Goal: Information Seeking & Learning: Find specific fact

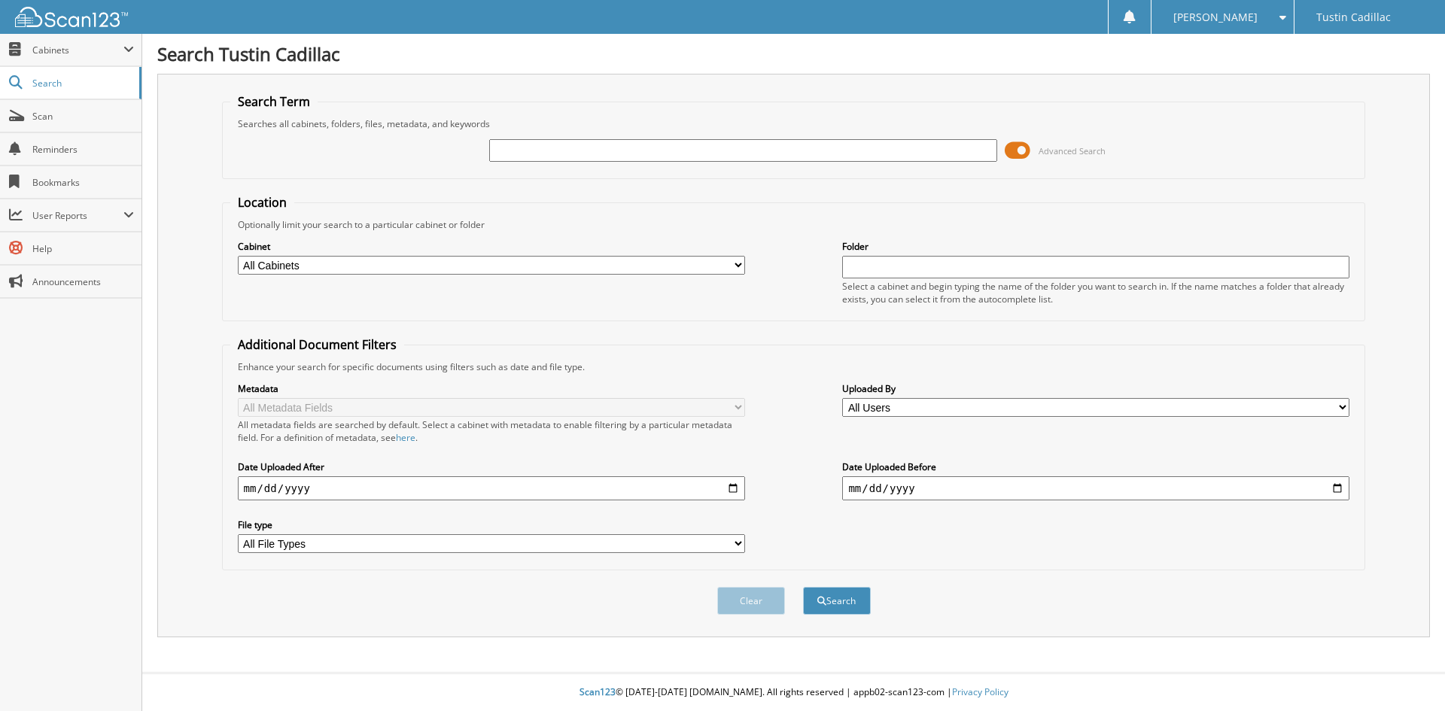
click at [553, 148] on input "text" at bounding box center [742, 150] width 507 height 23
type input "61541"
click at [803, 587] on button "Search" at bounding box center [837, 601] width 68 height 28
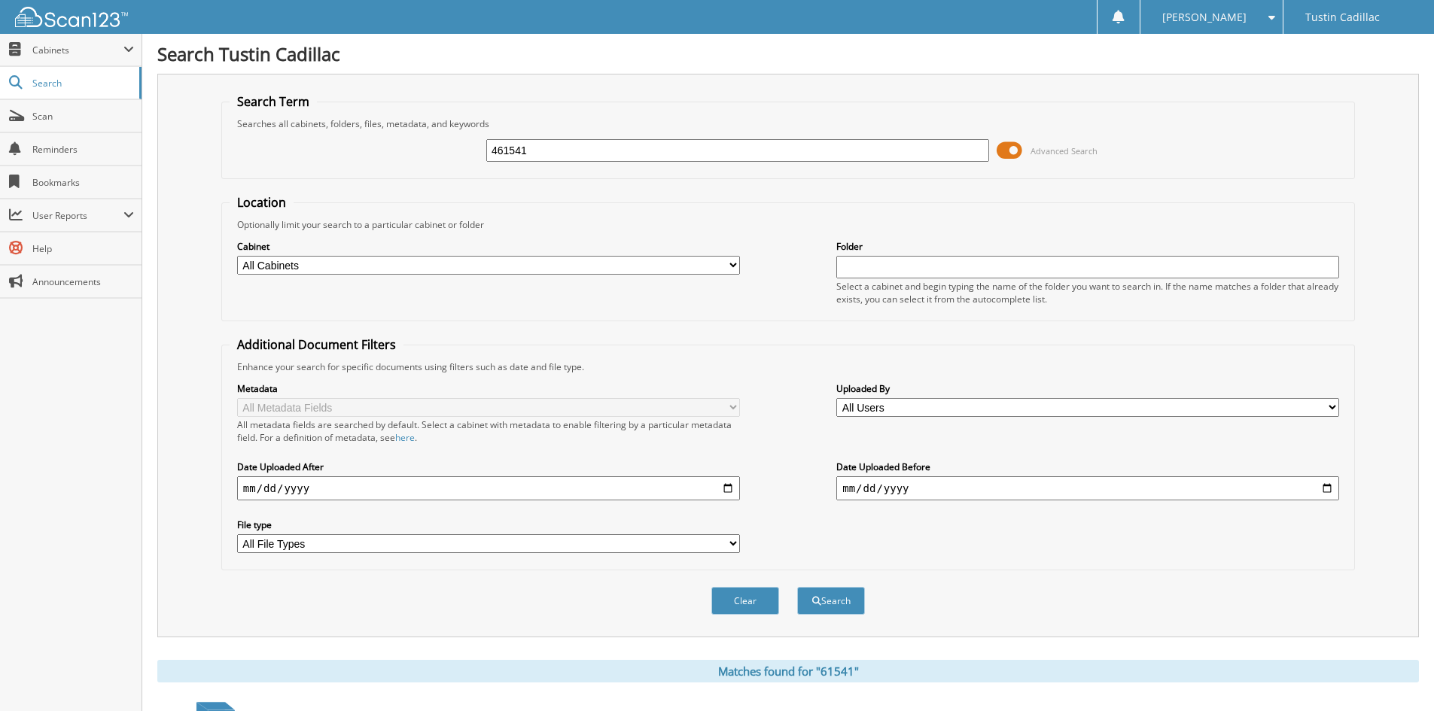
type input "461541"
click at [797, 587] on button "Search" at bounding box center [831, 601] width 68 height 28
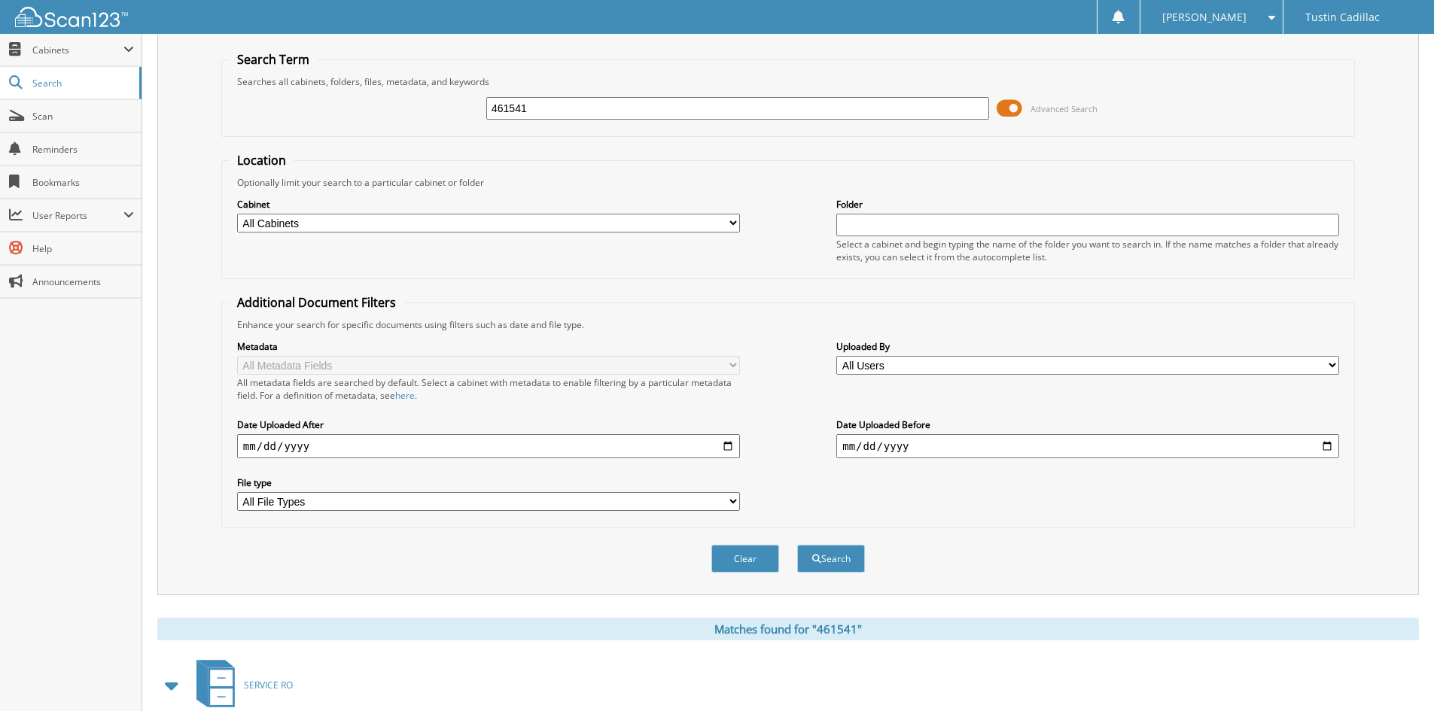
scroll to position [130, 0]
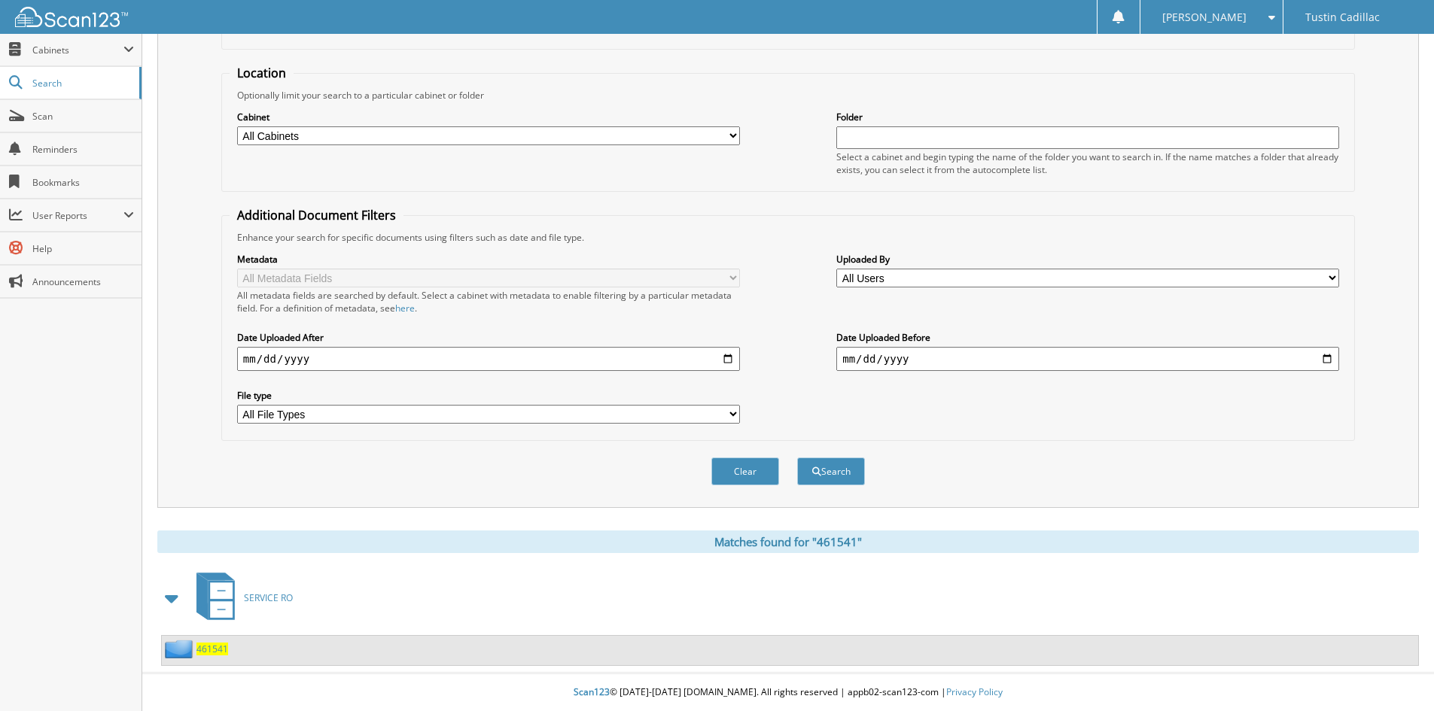
click at [220, 653] on span "461541" at bounding box center [212, 649] width 32 height 13
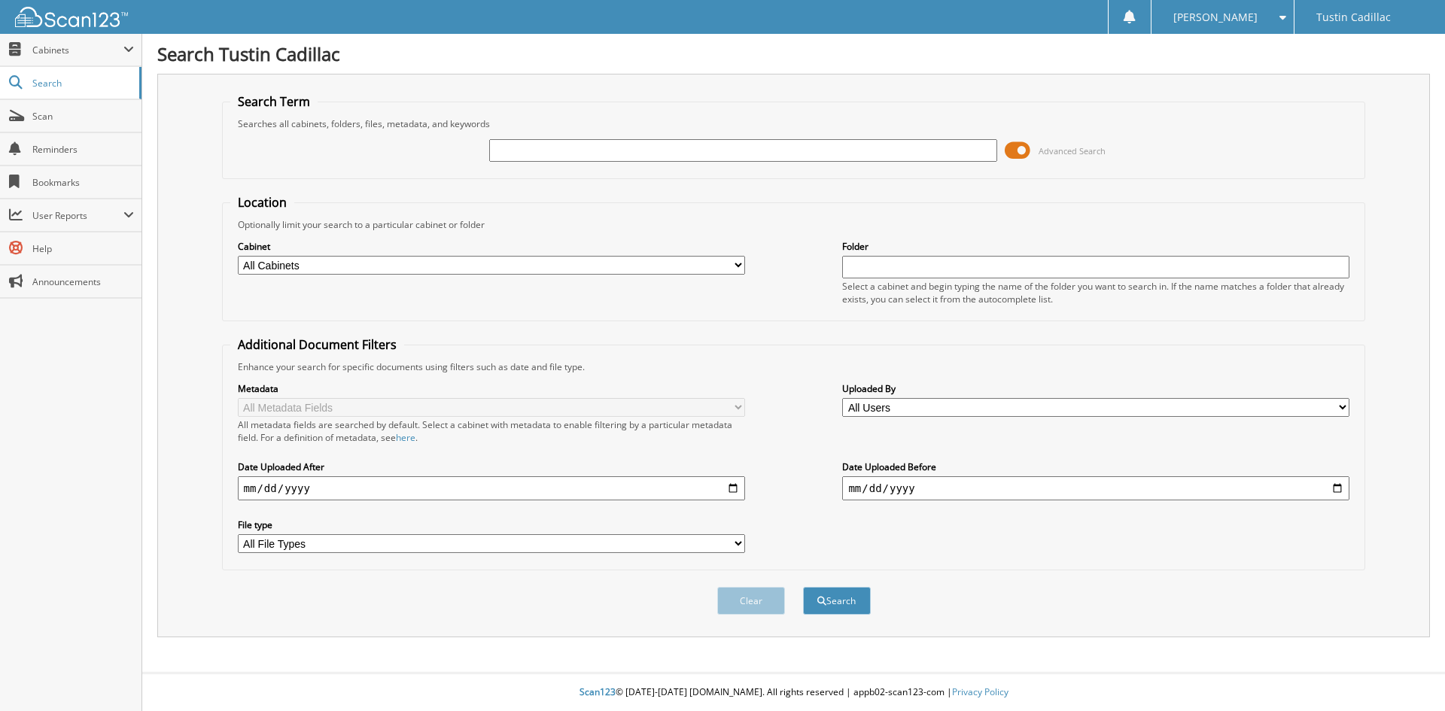
click at [495, 150] on input "text" at bounding box center [742, 150] width 507 height 23
click at [556, 151] on input "167151" at bounding box center [742, 150] width 507 height 23
type input "600487"
click at [803, 587] on button "Search" at bounding box center [837, 601] width 68 height 28
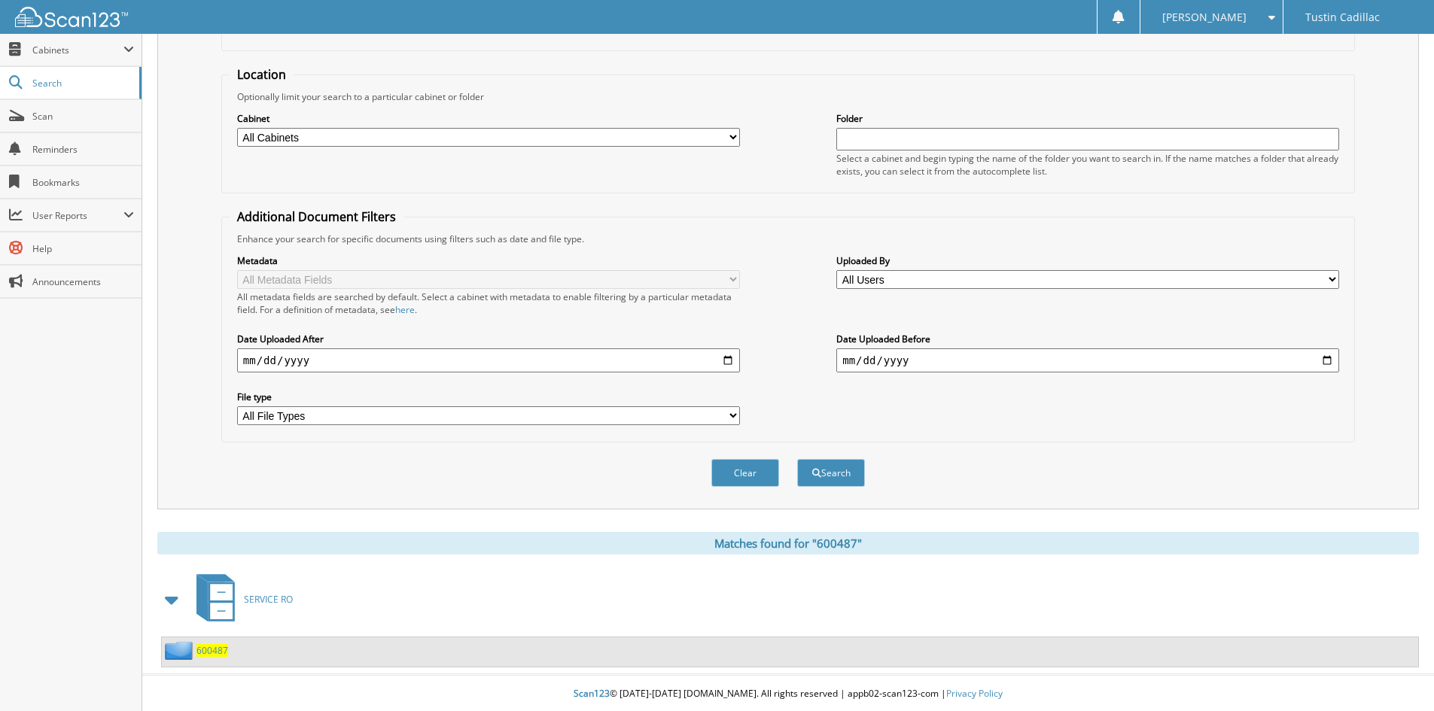
scroll to position [130, 0]
click at [214, 650] on span "600487" at bounding box center [212, 649] width 32 height 13
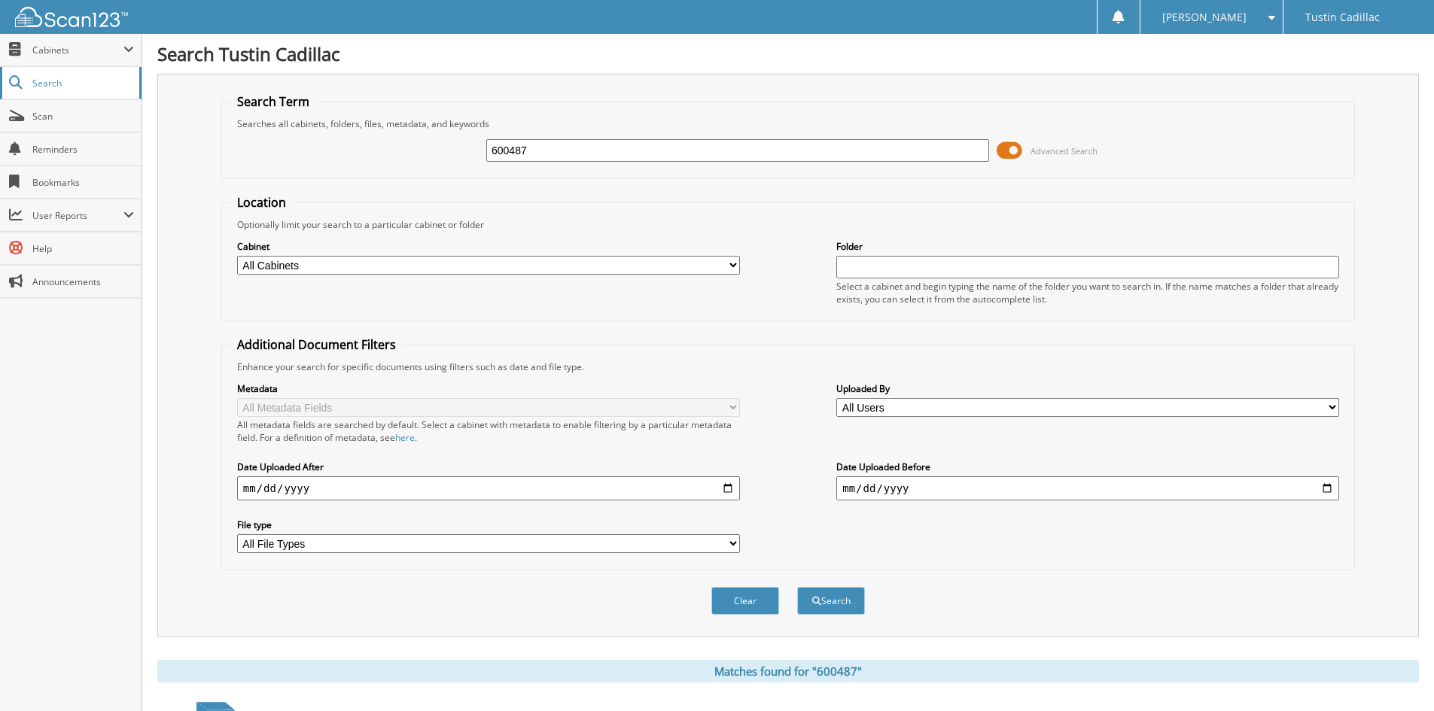
click at [47, 83] on span "Search" at bounding box center [81, 83] width 99 height 13
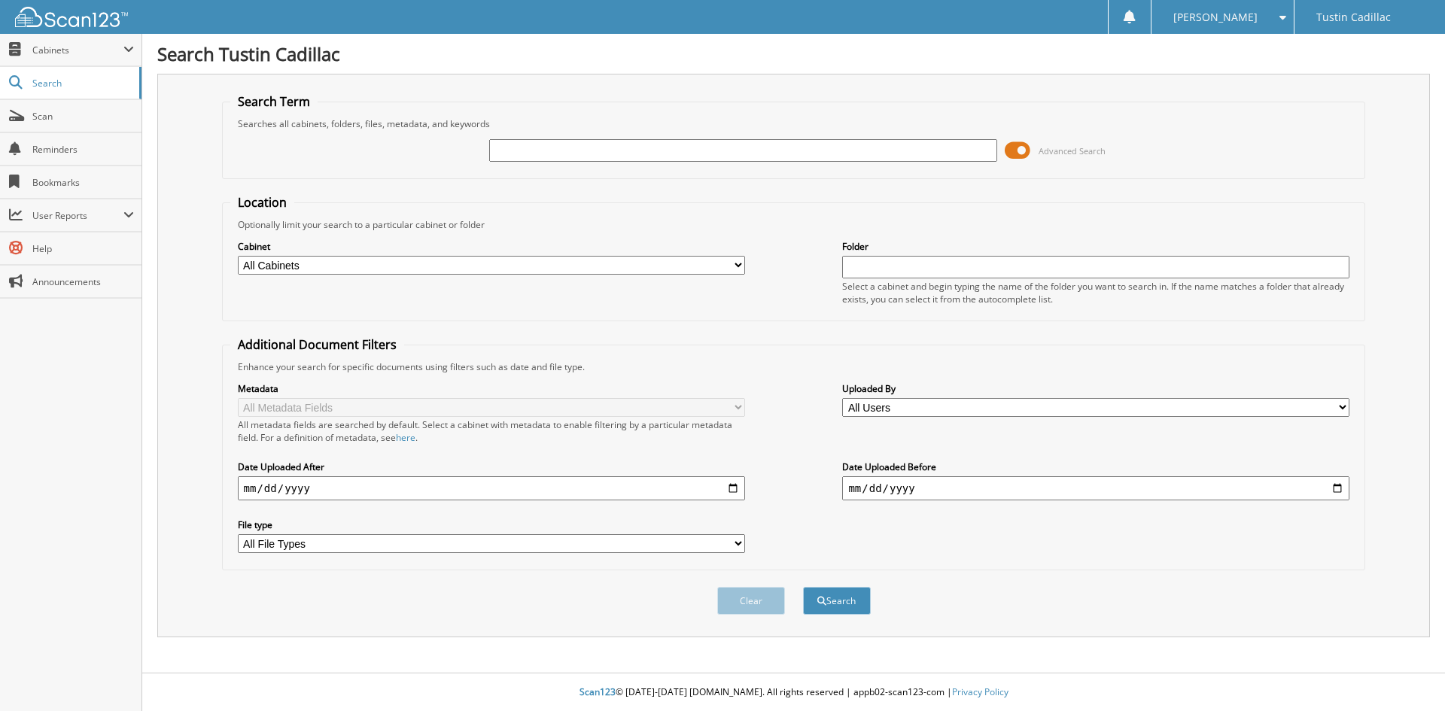
click at [502, 145] on input "text" at bounding box center [742, 150] width 507 height 23
type input "219553"
click at [803, 587] on button "Search" at bounding box center [837, 601] width 68 height 28
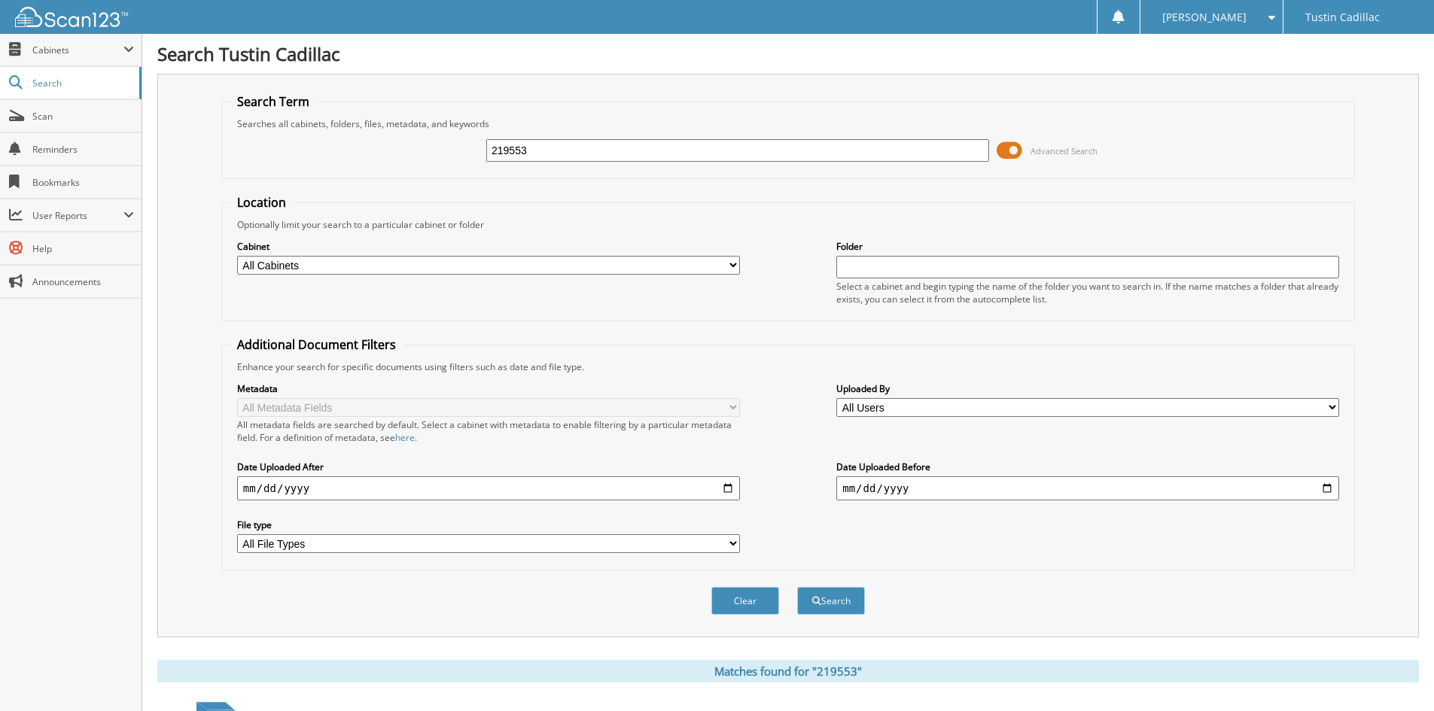
click at [547, 157] on input "219553" at bounding box center [737, 150] width 503 height 23
click at [836, 610] on button "Search" at bounding box center [831, 601] width 68 height 28
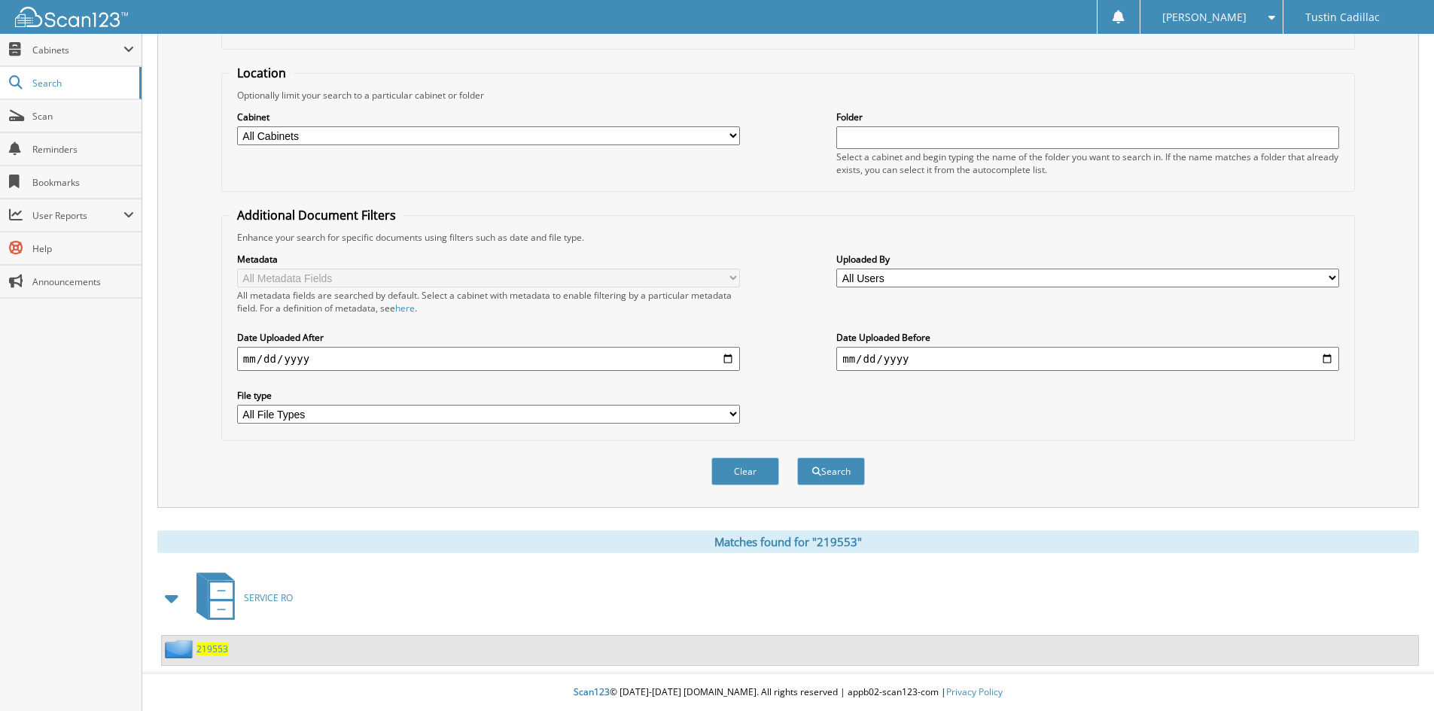
click at [209, 651] on span "219553" at bounding box center [212, 649] width 32 height 13
